Goal: Task Accomplishment & Management: Manage account settings

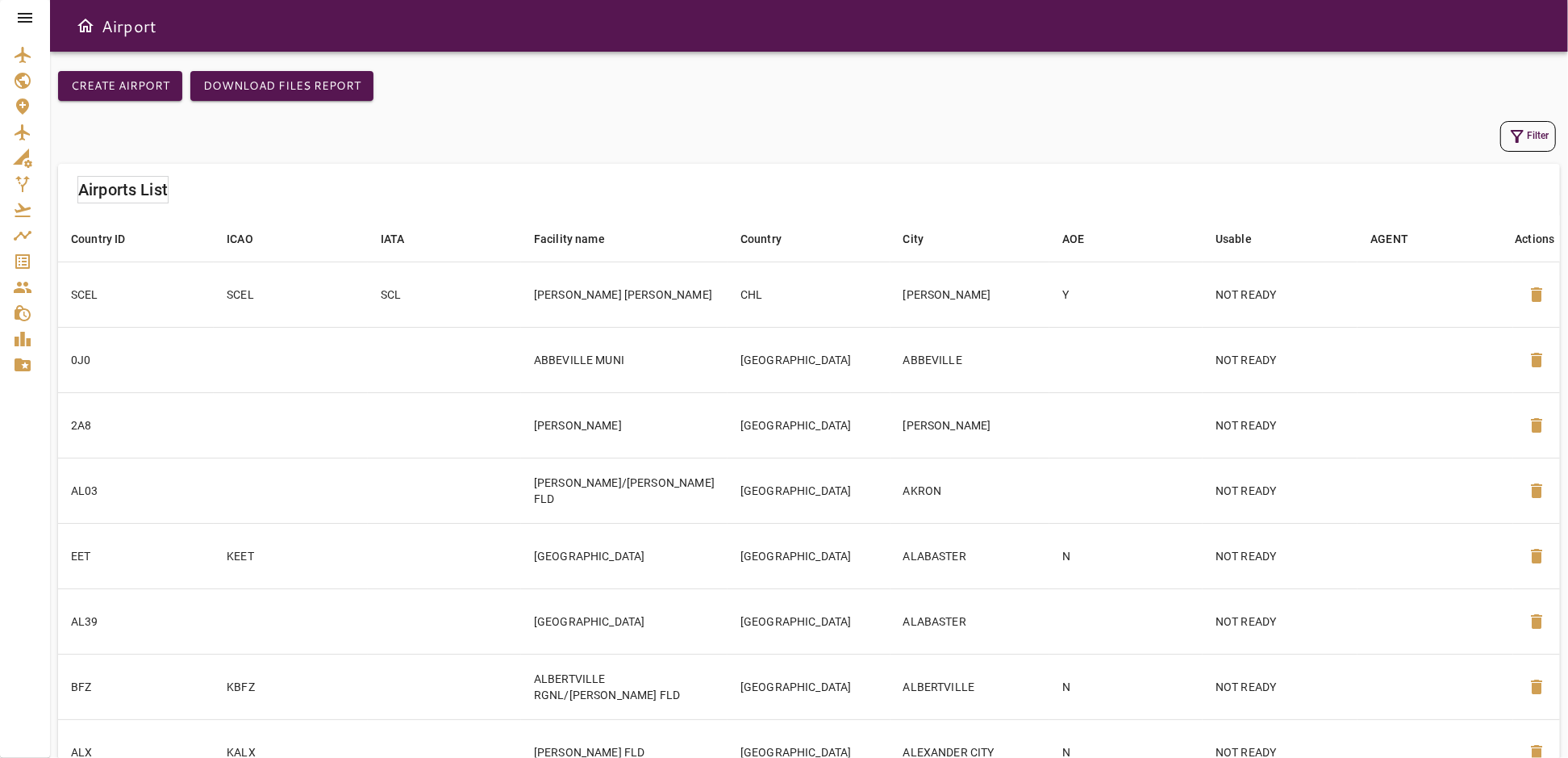
click at [27, 20] on icon at bounding box center [24, 18] width 20 height 20
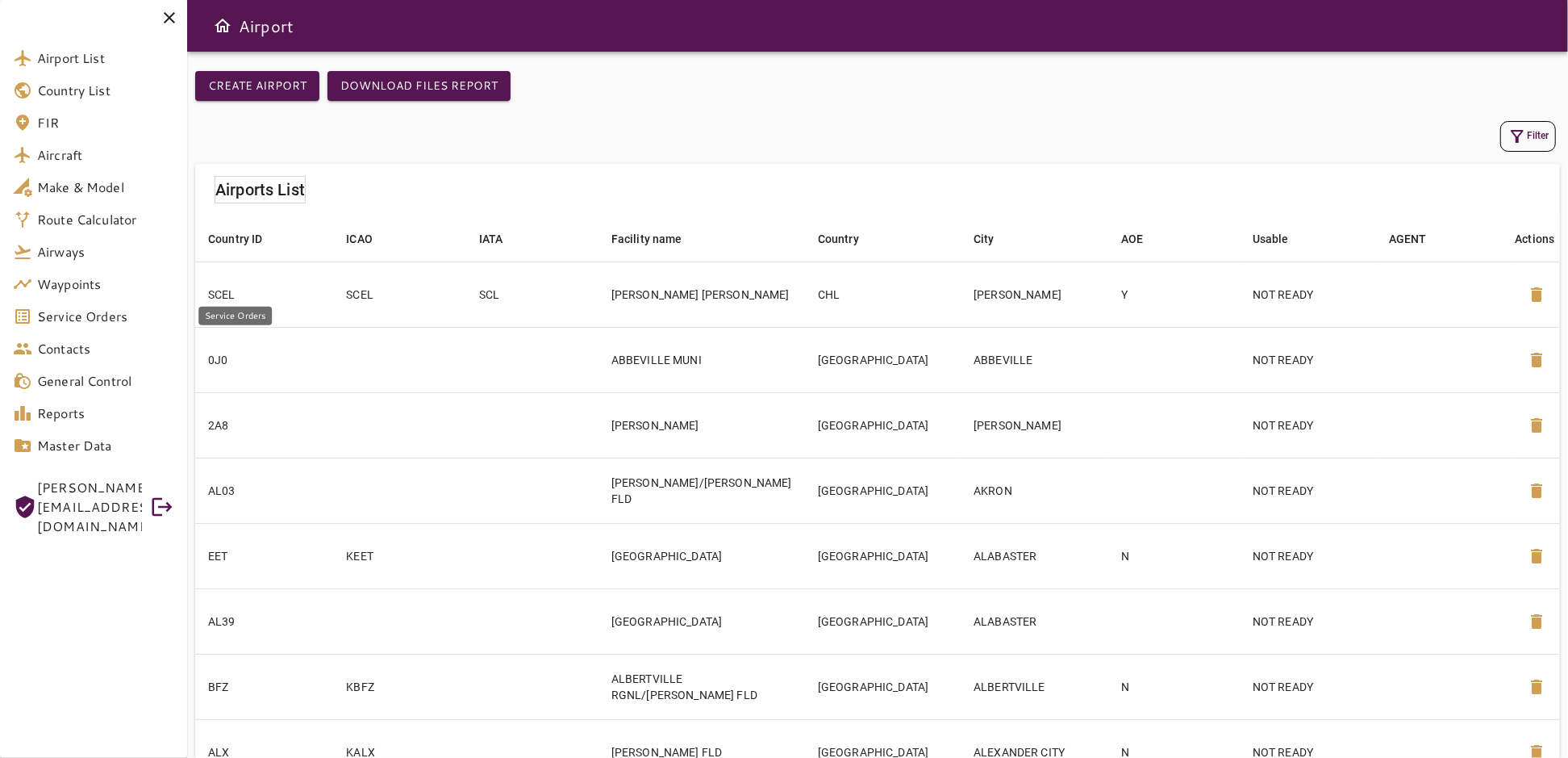
click at [79, 320] on span "Service Orders" at bounding box center [106, 316] width 137 height 20
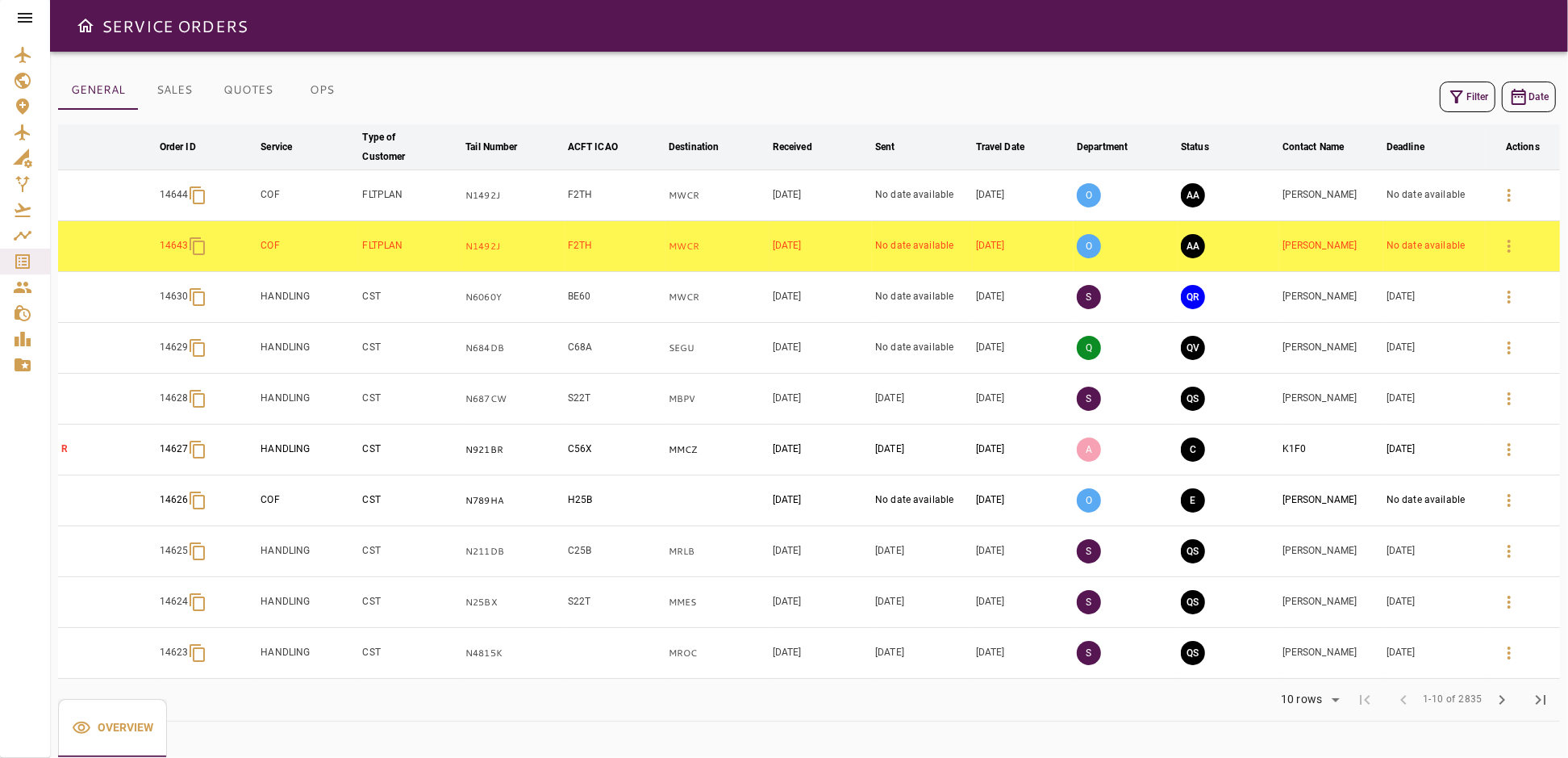
click at [32, 14] on icon at bounding box center [24, 18] width 20 height 20
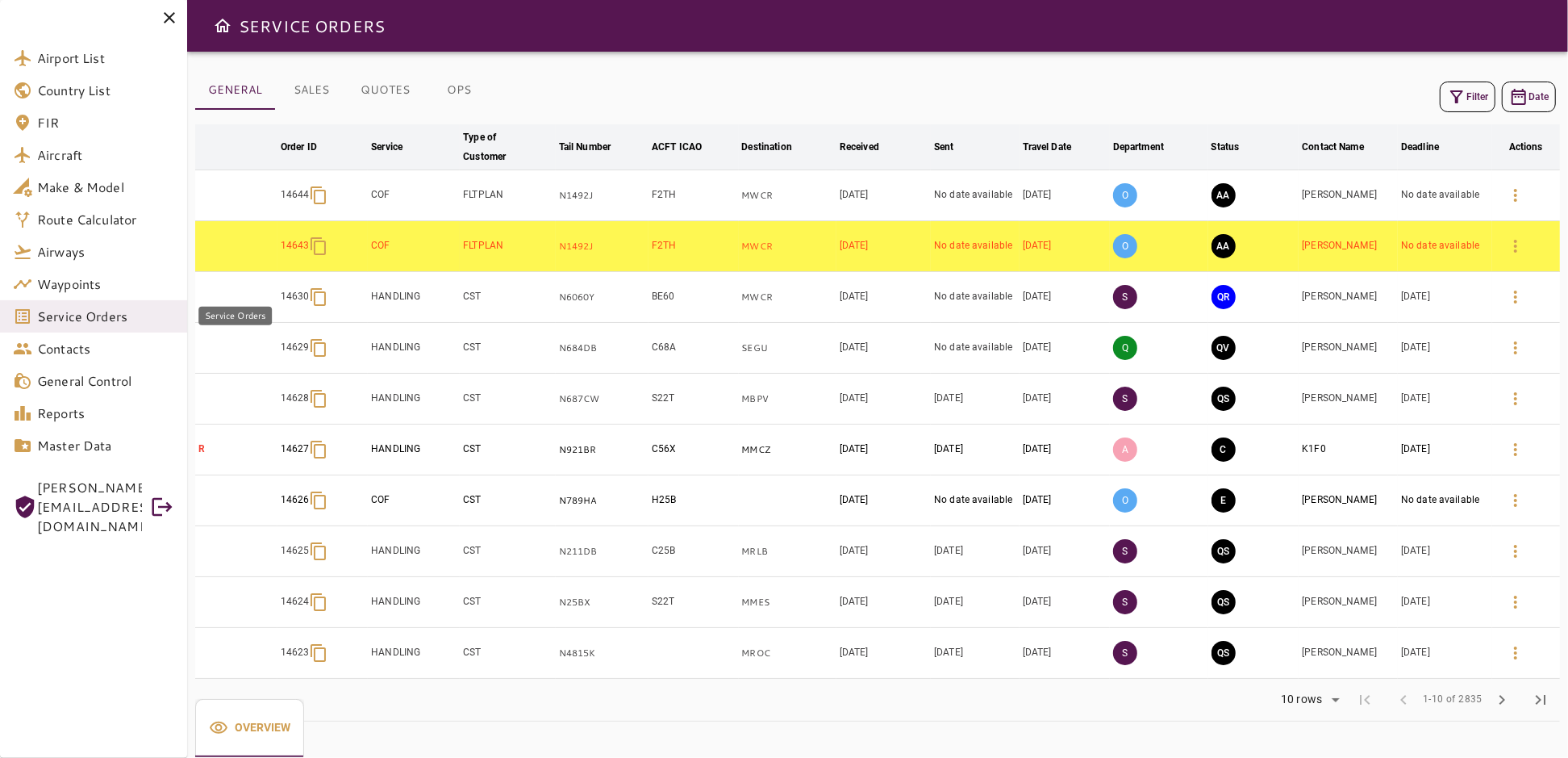
click at [81, 317] on span "Service Orders" at bounding box center [106, 316] width 137 height 20
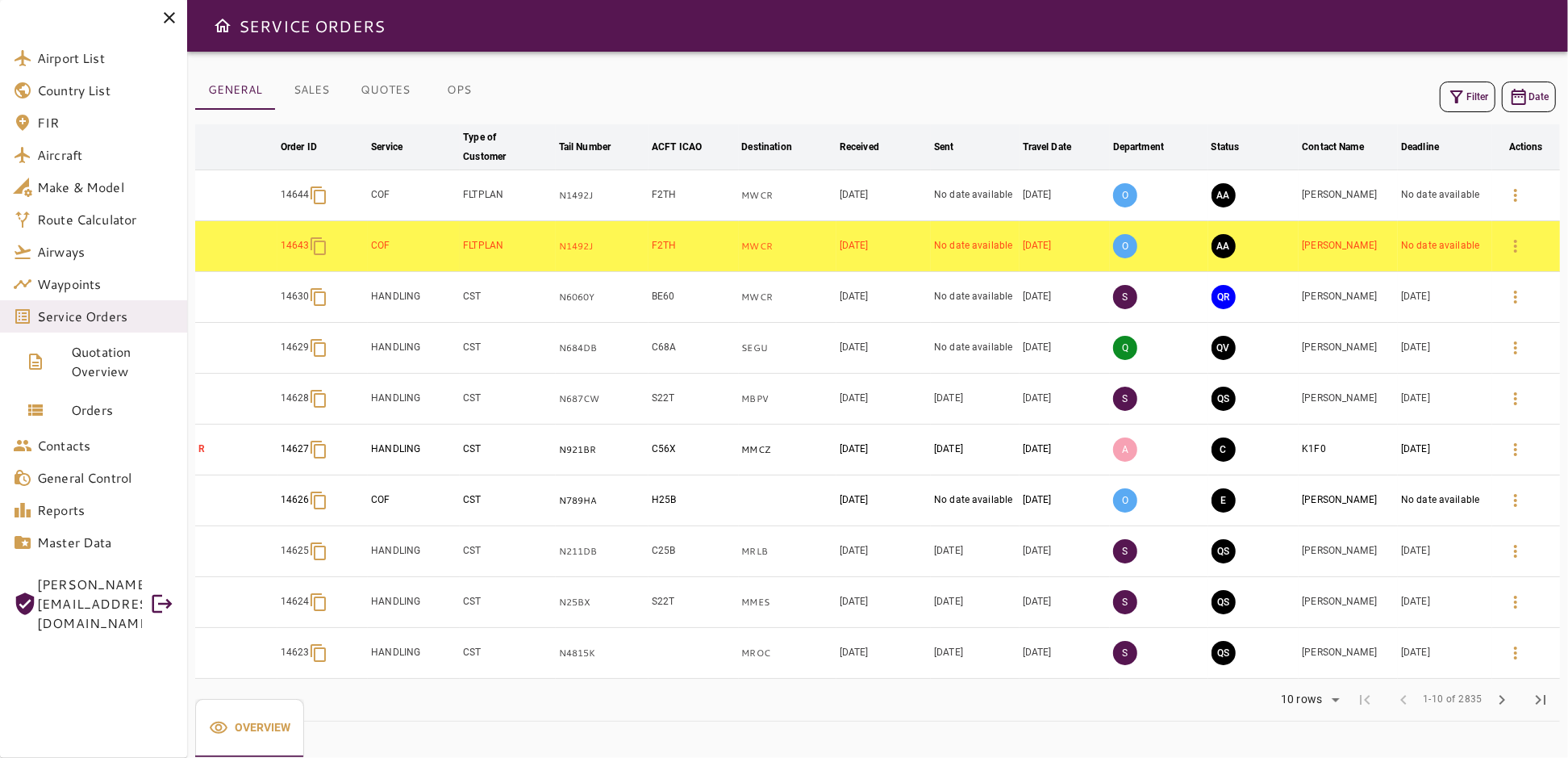
click at [1474, 91] on button "Filter" at bounding box center [1467, 97] width 55 height 31
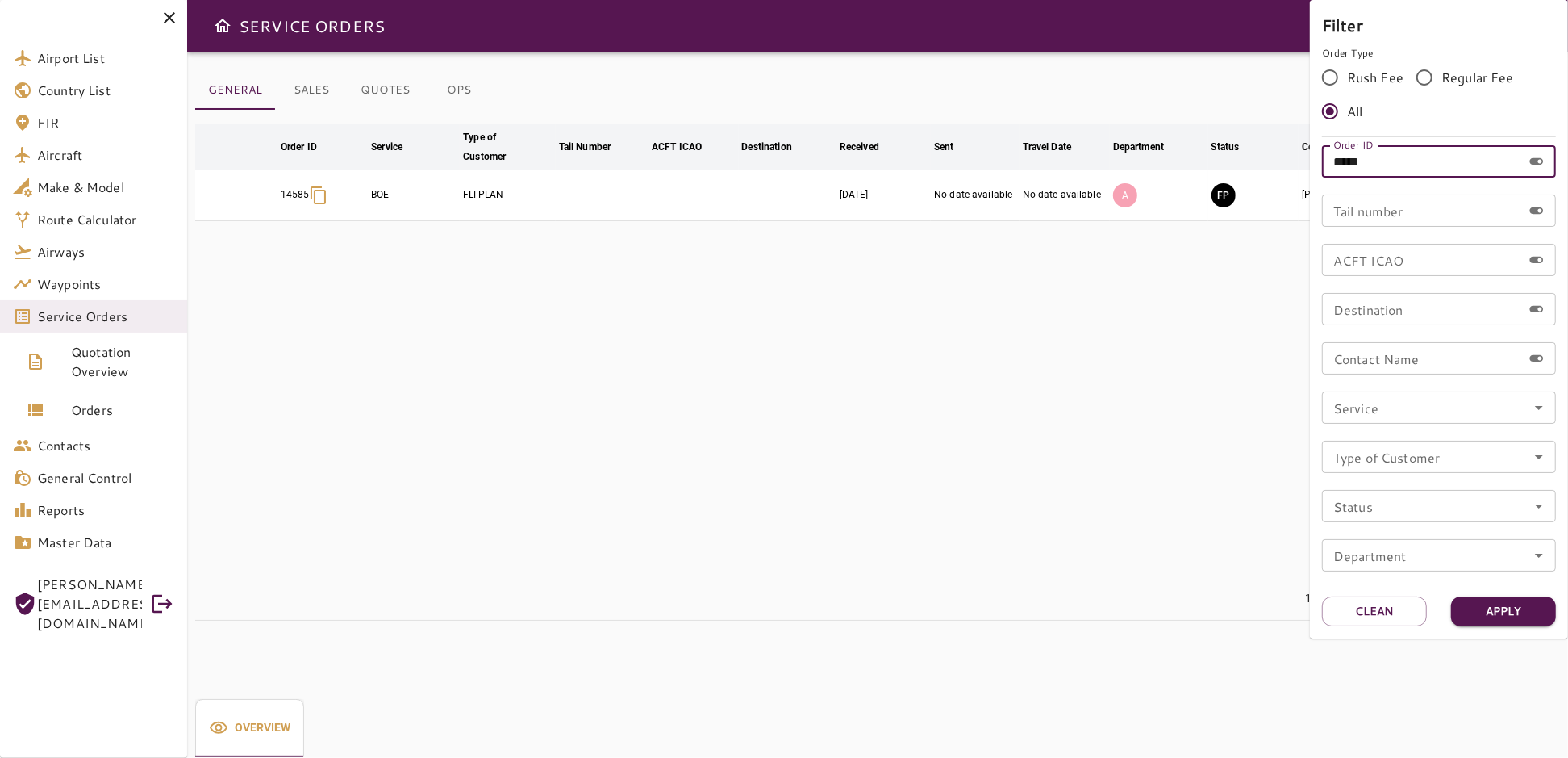
drag, startPoint x: 1413, startPoint y: 169, endPoint x: 1286, endPoint y: 180, distance: 127.5
click at [1286, 180] on div "Filter Order Type Rush Fee Regular Fee All Order ID ***** Order ID Tail number …" at bounding box center [784, 379] width 1568 height 758
type input "*****"
click at [1513, 615] on button "Apply" at bounding box center [1503, 611] width 105 height 30
drag, startPoint x: 1408, startPoint y: 166, endPoint x: 1286, endPoint y: 195, distance: 125.4
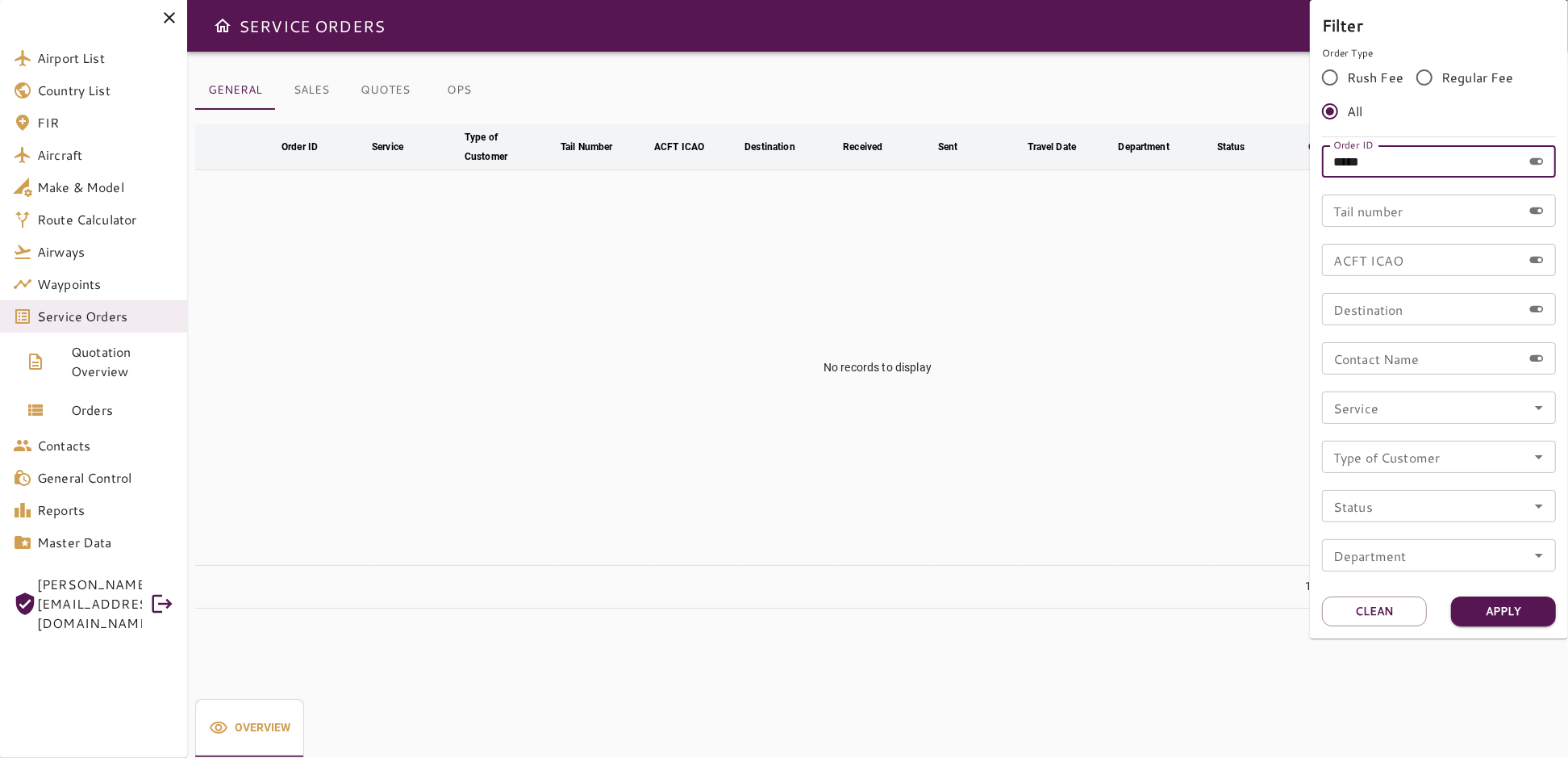
click at [1286, 195] on div "Filter Order Type Rush Fee Regular Fee All Order ID ***** Order ID Tail number …" at bounding box center [784, 379] width 1568 height 758
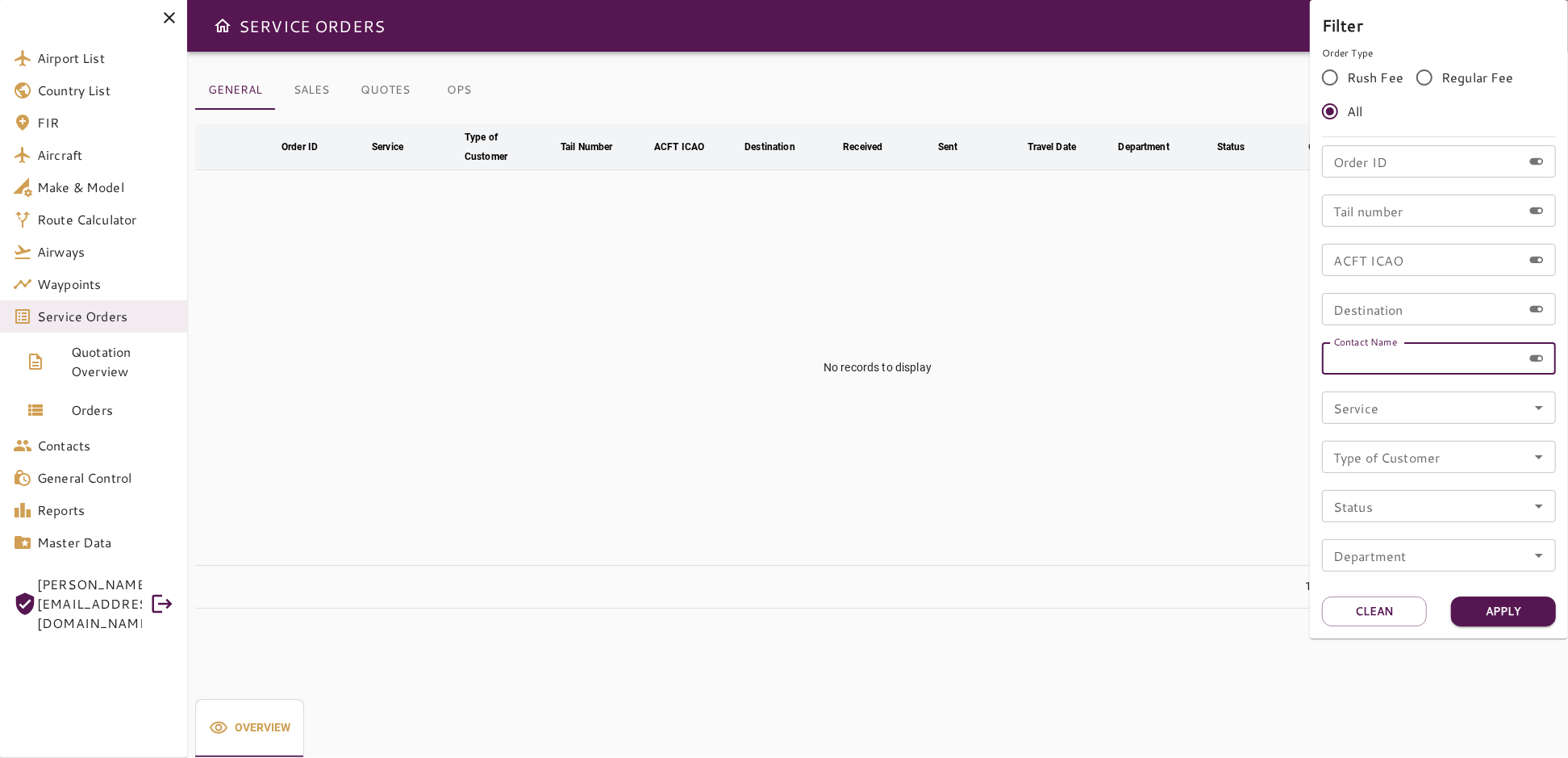
click at [1437, 361] on input "Contact Name" at bounding box center [1422, 358] width 200 height 32
type input "**********"
click at [1480, 604] on button "Apply" at bounding box center [1503, 611] width 105 height 30
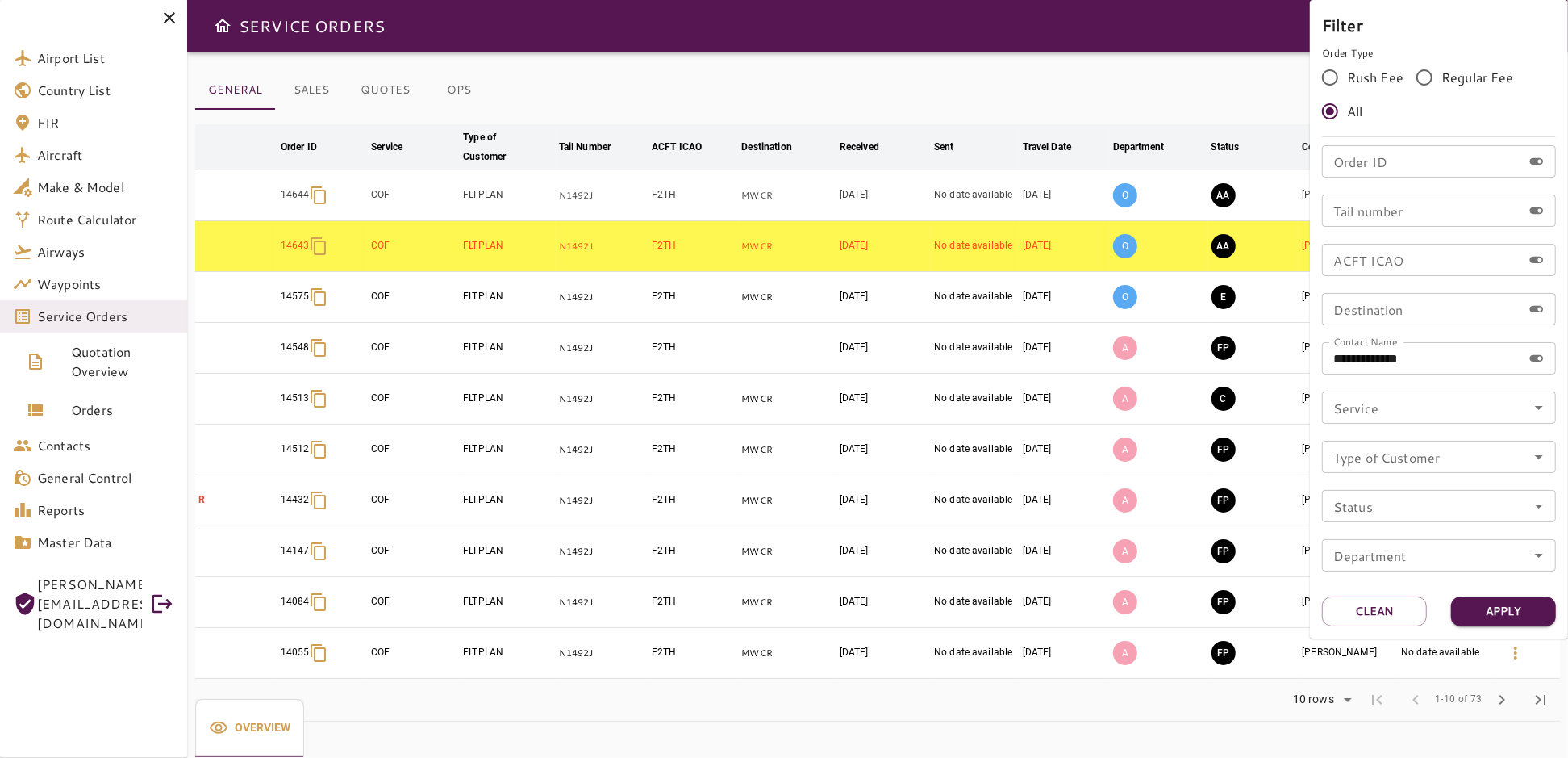
click at [1028, 51] on div at bounding box center [784, 379] width 1568 height 758
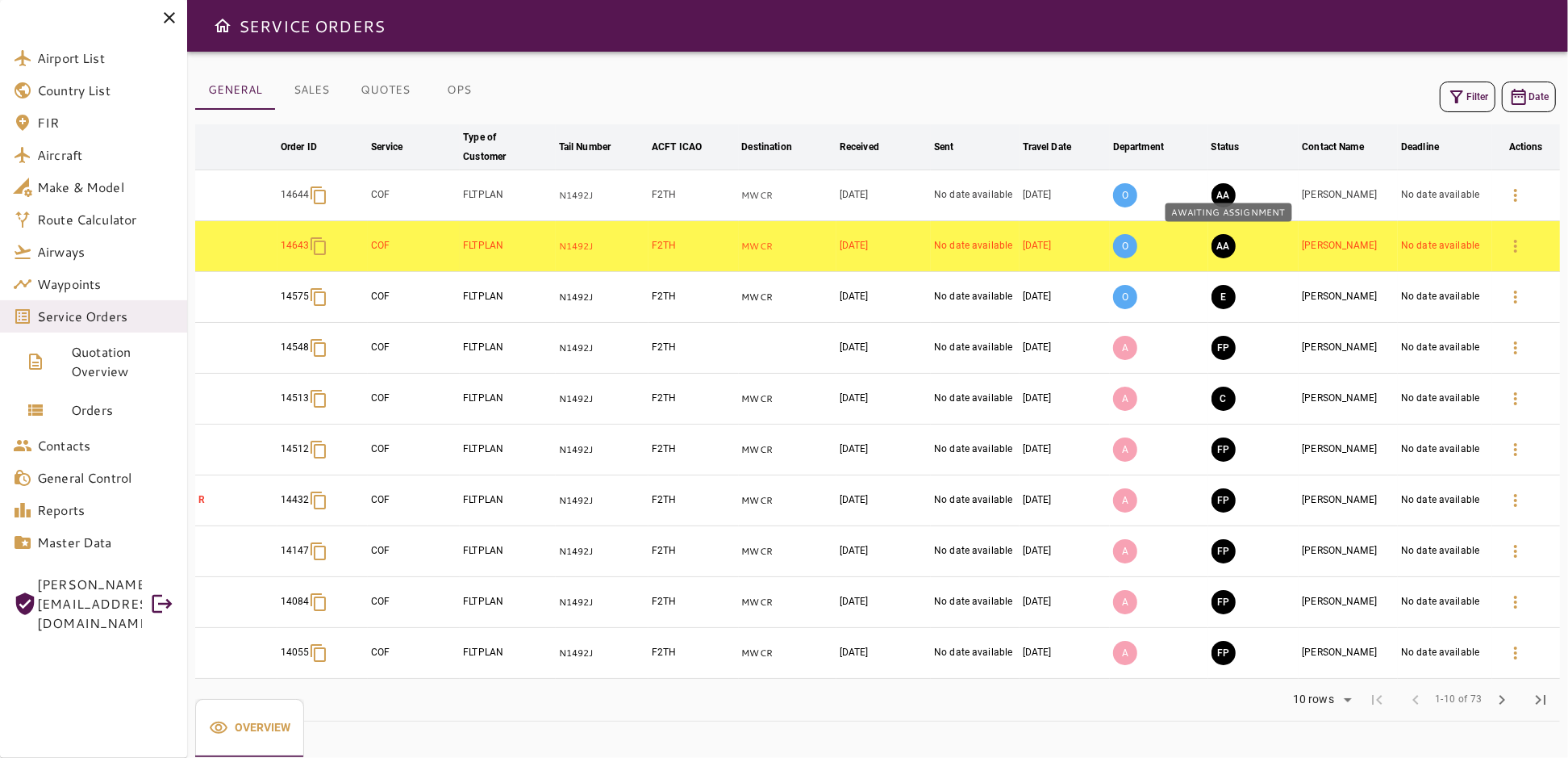
click at [1228, 244] on button "AA" at bounding box center [1223, 246] width 24 height 24
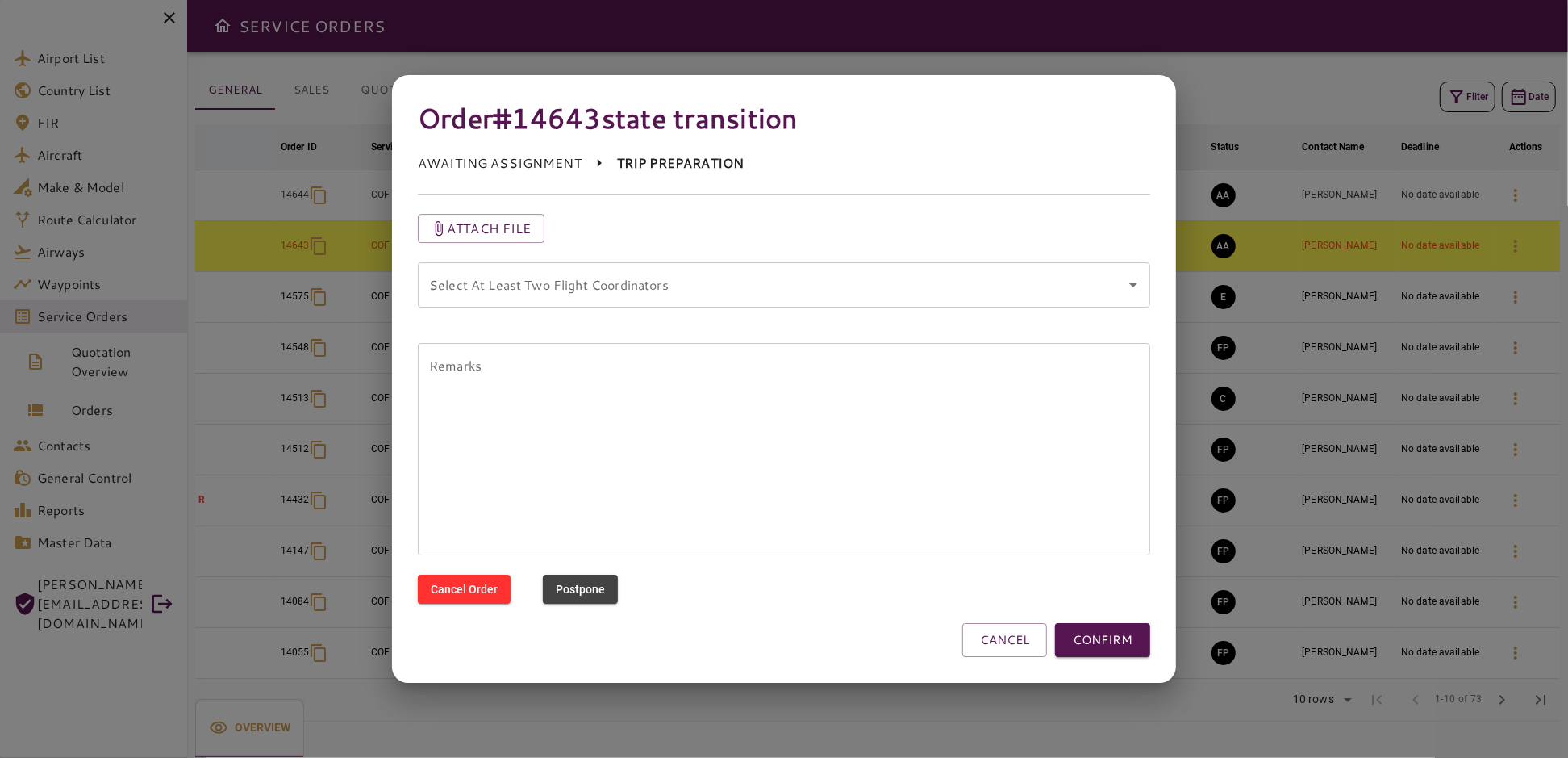
click at [576, 288] on coordinators "Select At Least Two Flight Coordinators" at bounding box center [772, 285] width 694 height 31
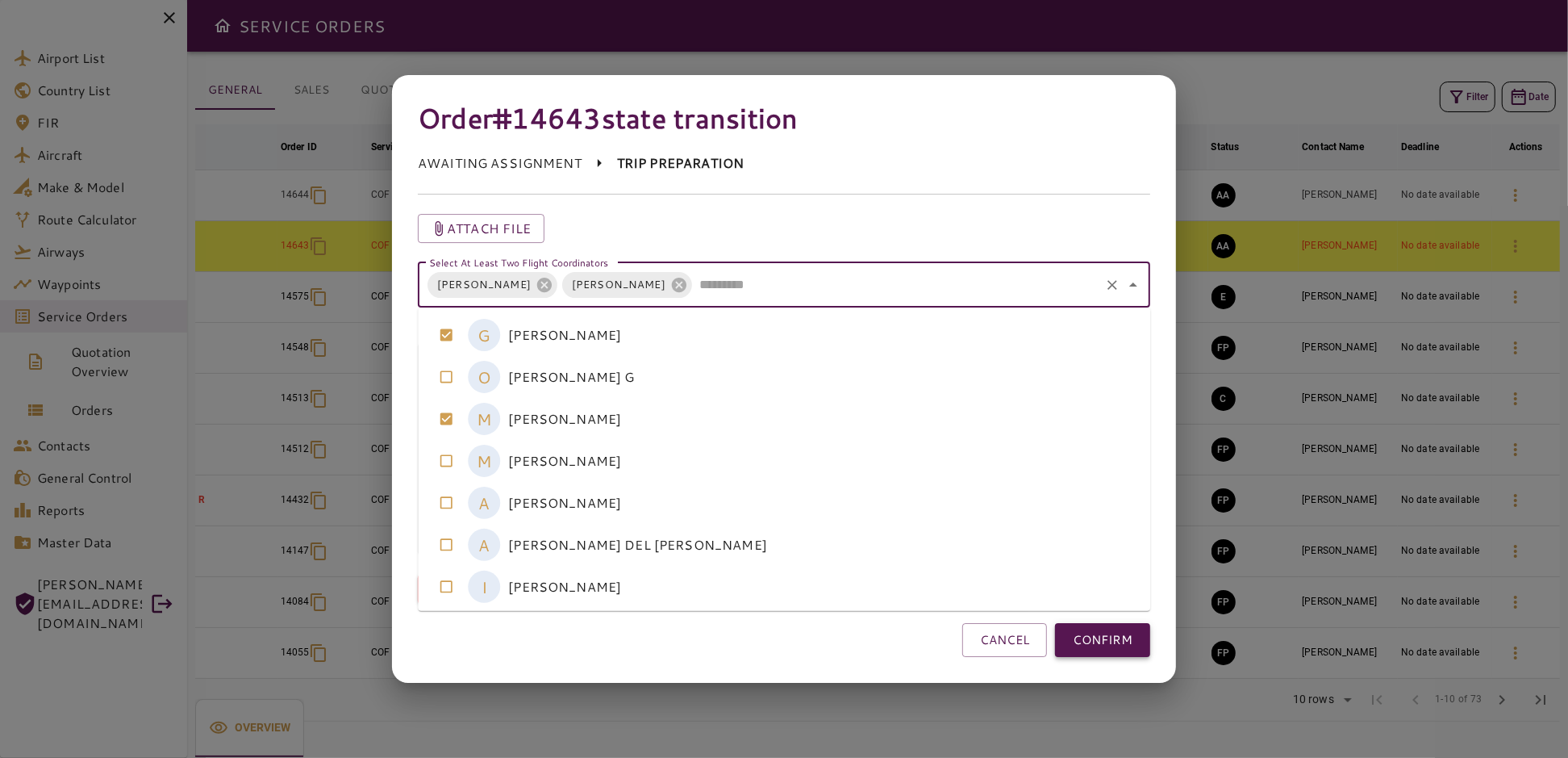
click at [1122, 641] on button "CONFIRM" at bounding box center [1102, 640] width 96 height 34
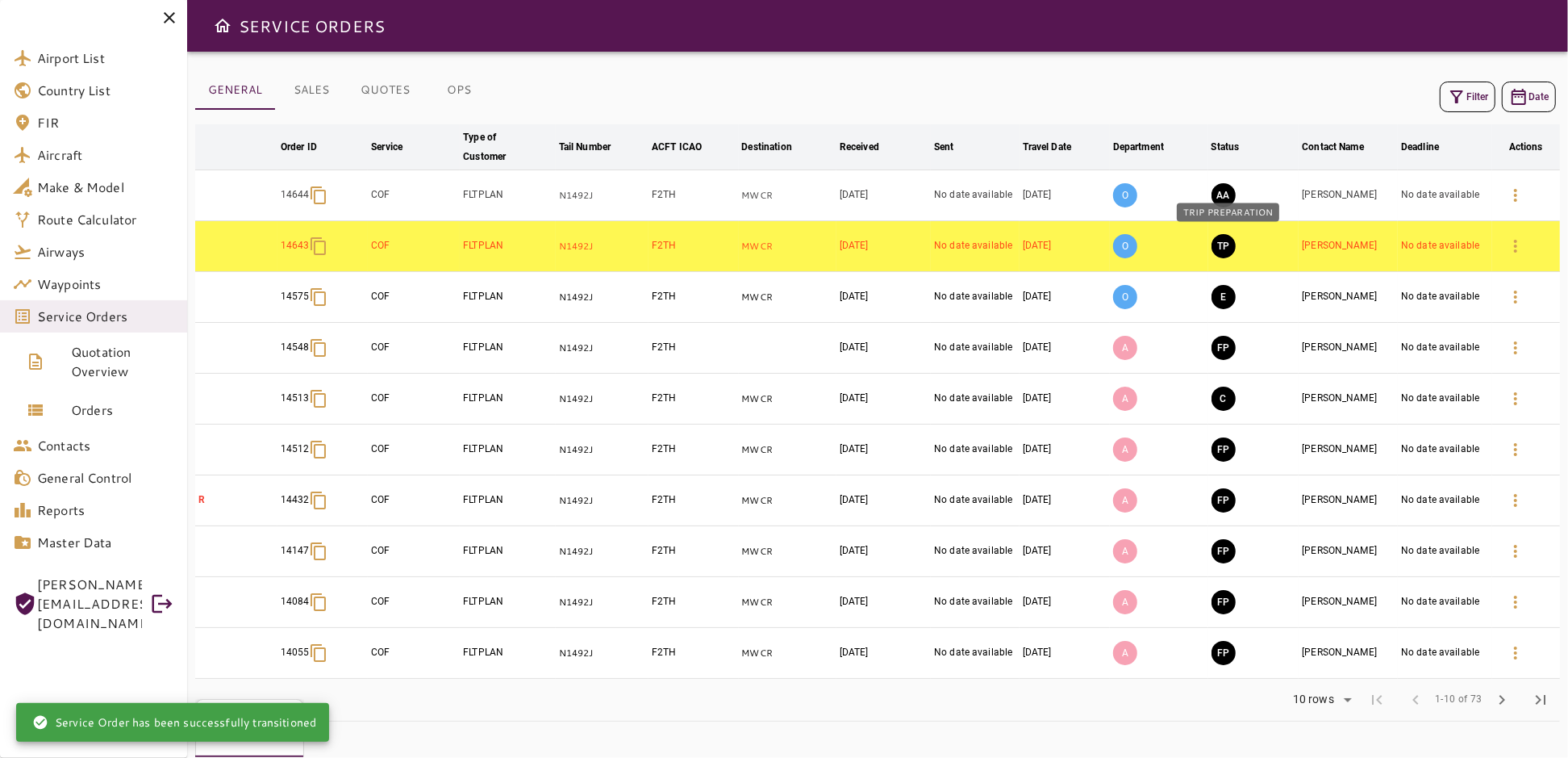
click at [1230, 246] on button "TP" at bounding box center [1223, 246] width 24 height 24
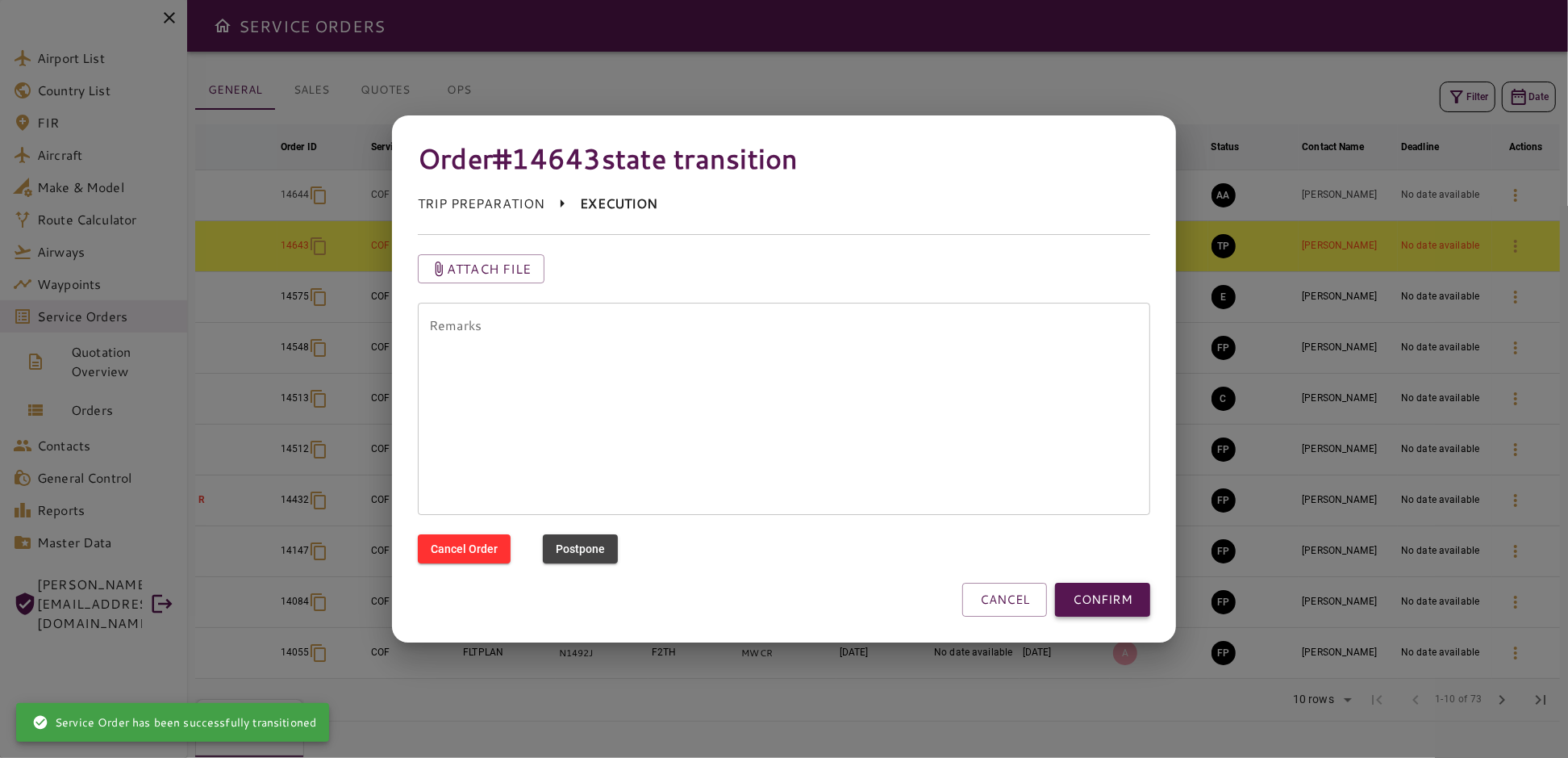
click at [1124, 602] on button "CONFIRM" at bounding box center [1102, 600] width 96 height 34
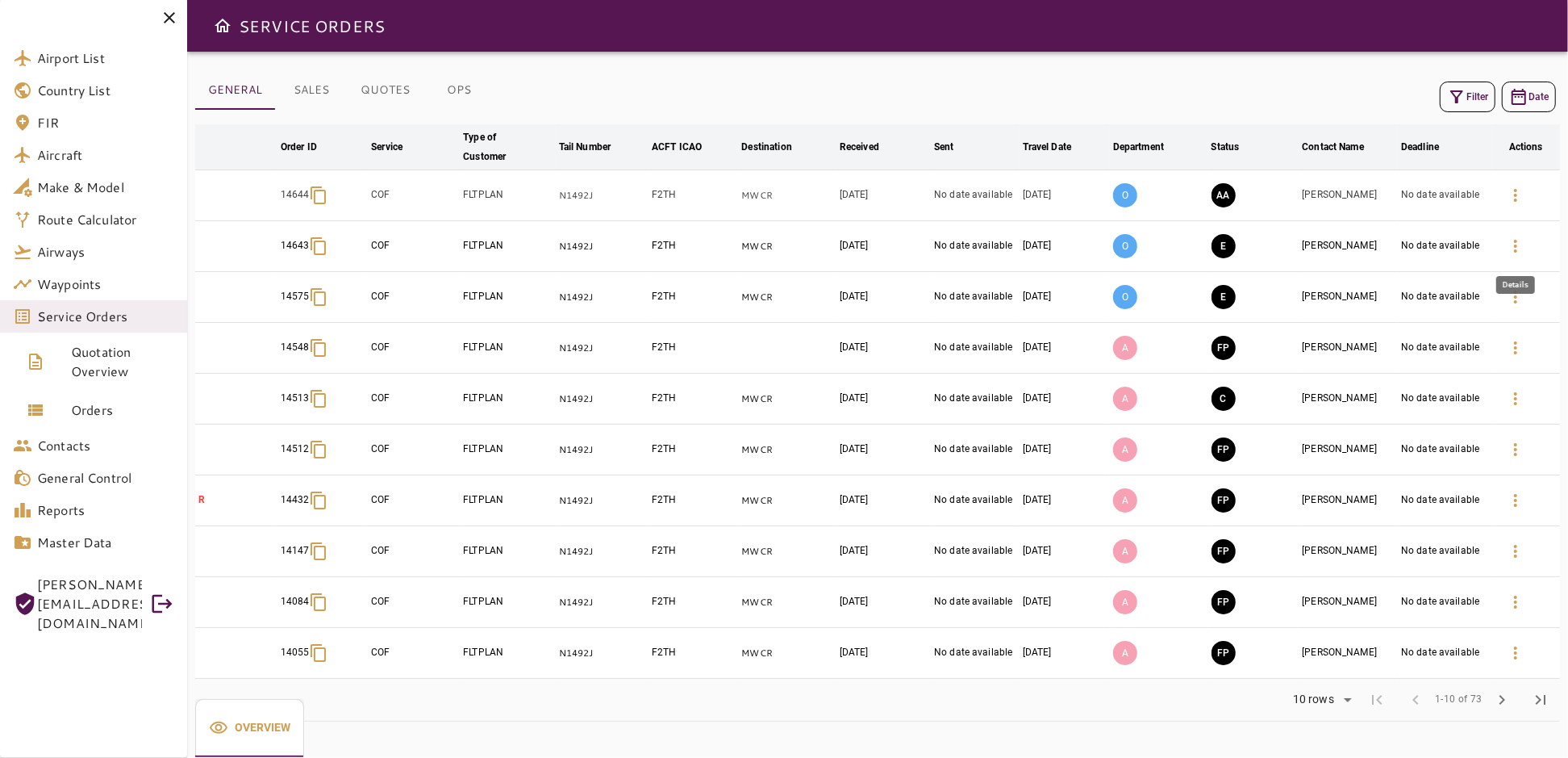
click at [1513, 244] on icon "button" at bounding box center [1516, 245] width 20 height 20
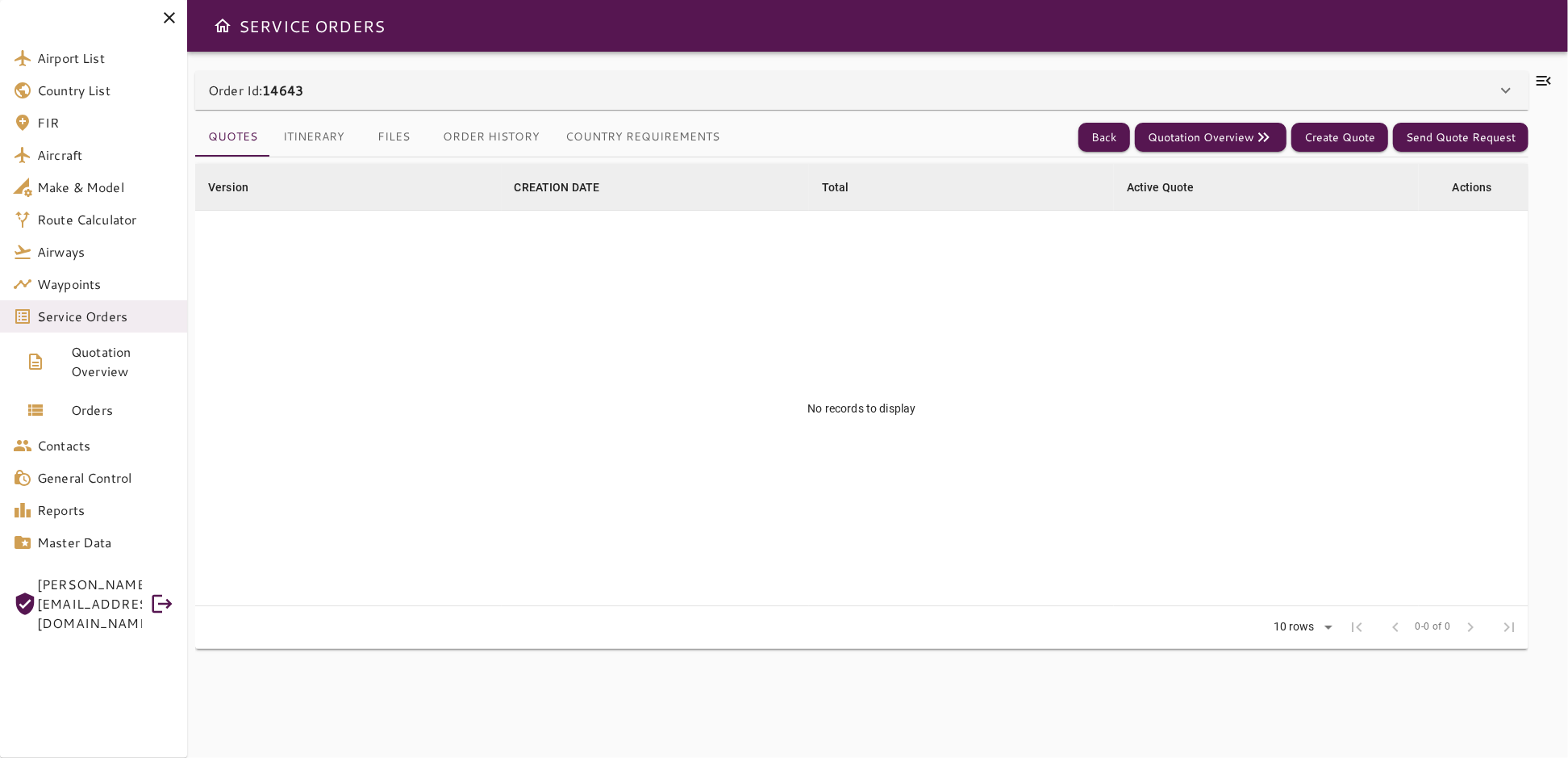
click at [1543, 79] on icon at bounding box center [1544, 81] width 20 height 20
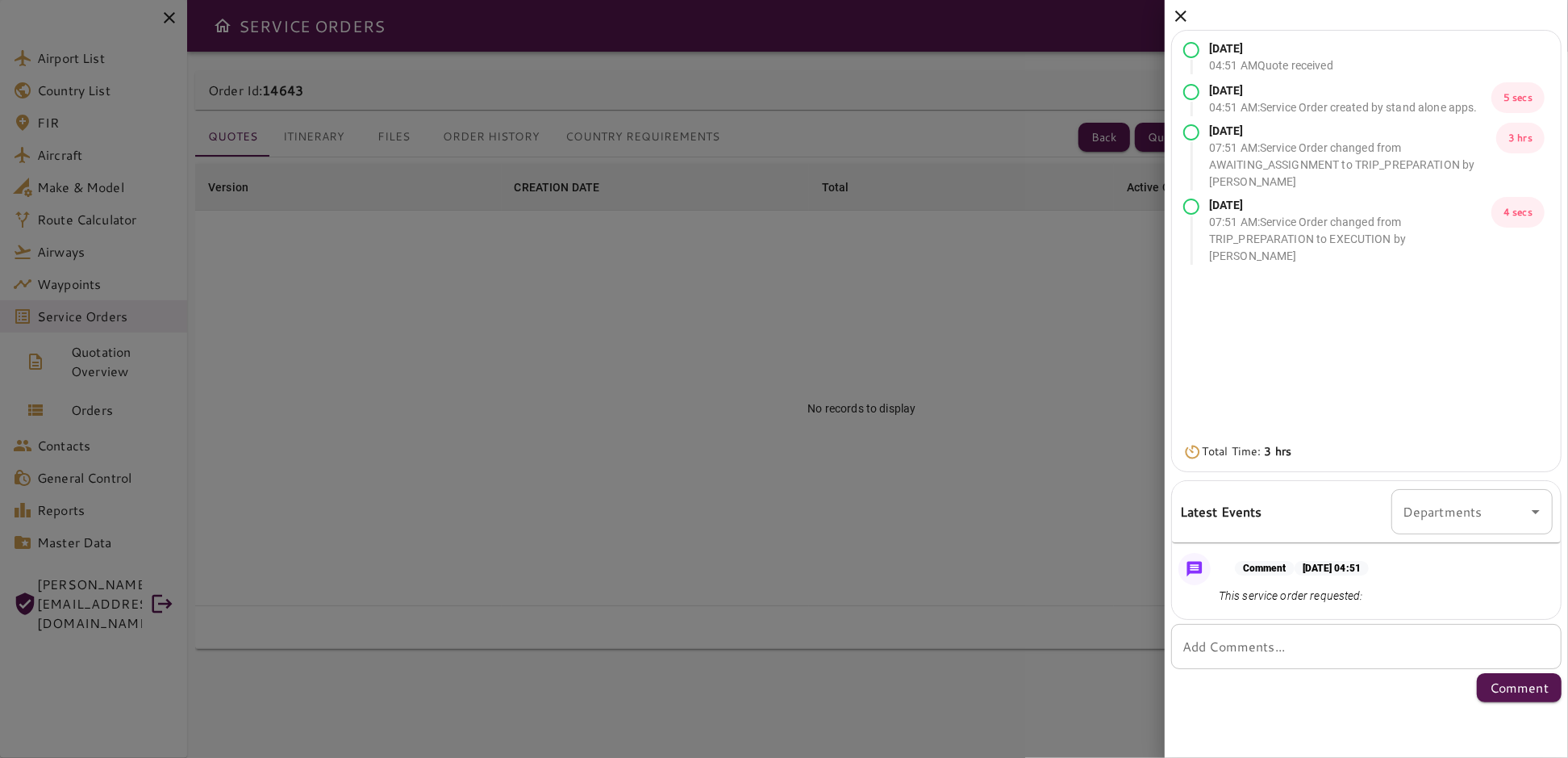
click at [1183, 17] on icon at bounding box center [1180, 16] width 20 height 20
